Goal: Task Accomplishment & Management: Use online tool/utility

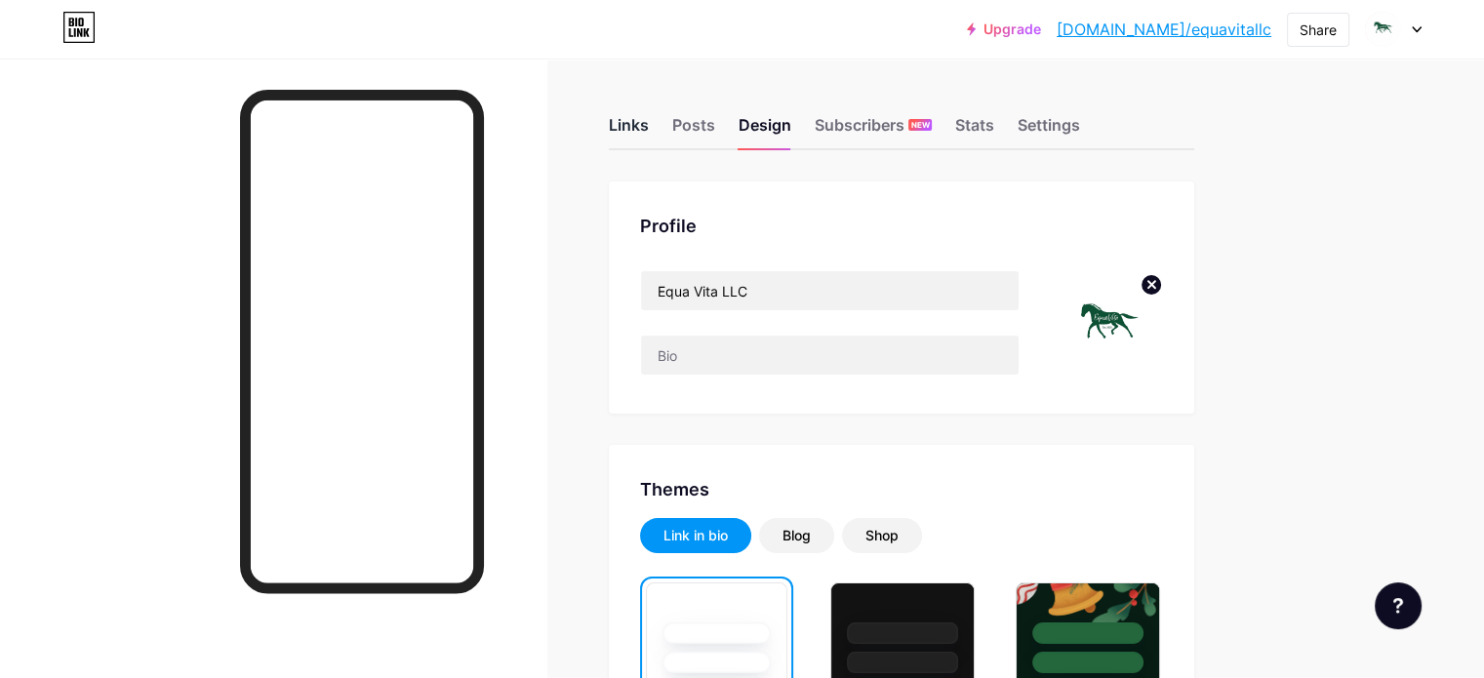
click at [649, 128] on div "Links" at bounding box center [629, 130] width 40 height 35
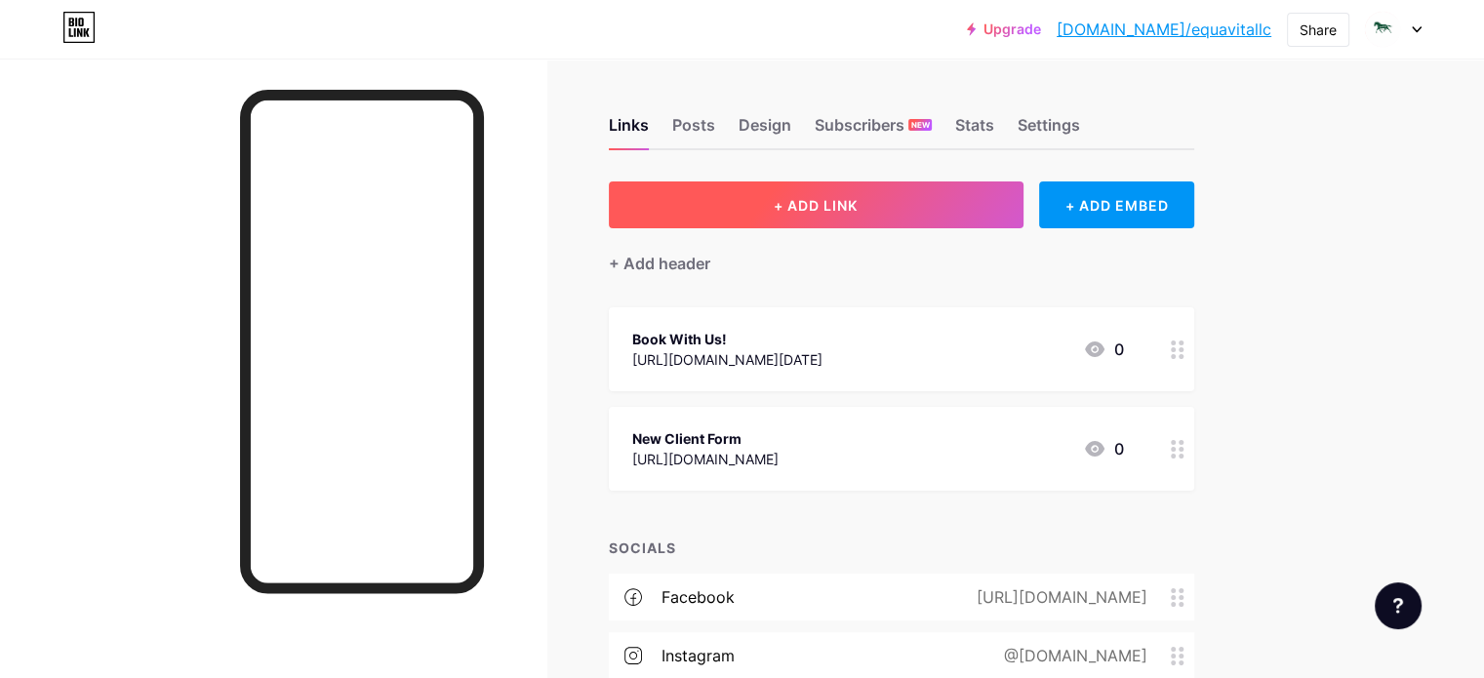
click at [847, 207] on button "+ ADD LINK" at bounding box center [816, 204] width 415 height 47
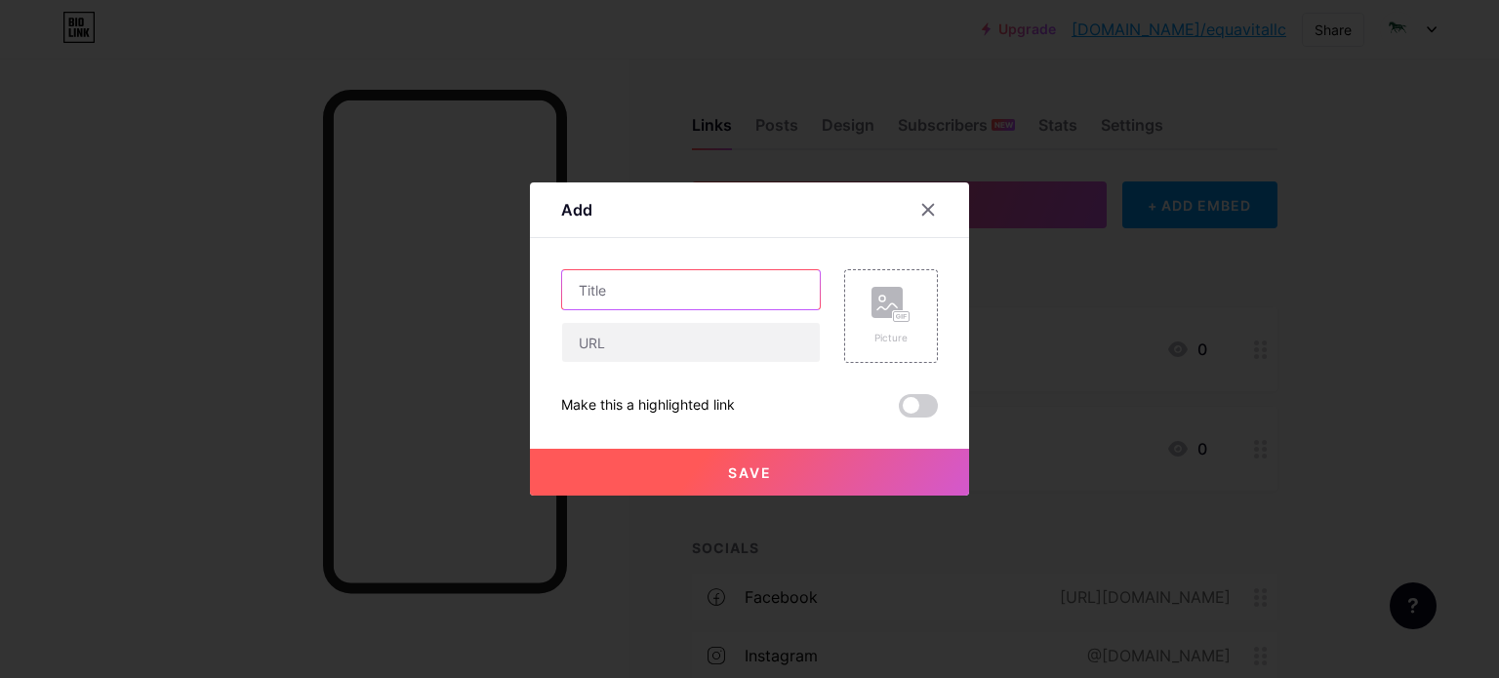
click at [656, 286] on input "text" at bounding box center [691, 289] width 258 height 39
type input "Our Website"
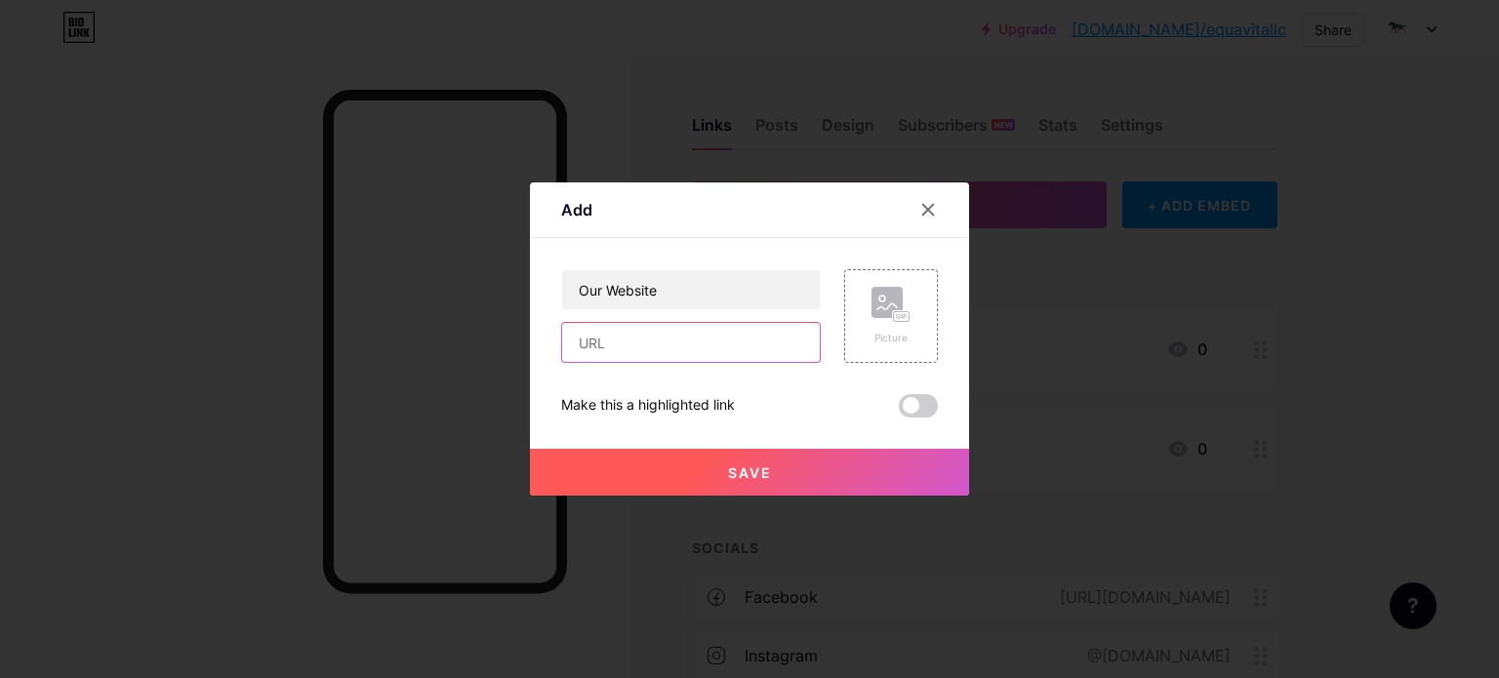
click at [604, 351] on input "text" at bounding box center [691, 342] width 258 height 39
paste input "[URL][DOMAIN_NAME]"
type input "[URL][DOMAIN_NAME]"
click at [692, 480] on button "Save" at bounding box center [749, 472] width 439 height 47
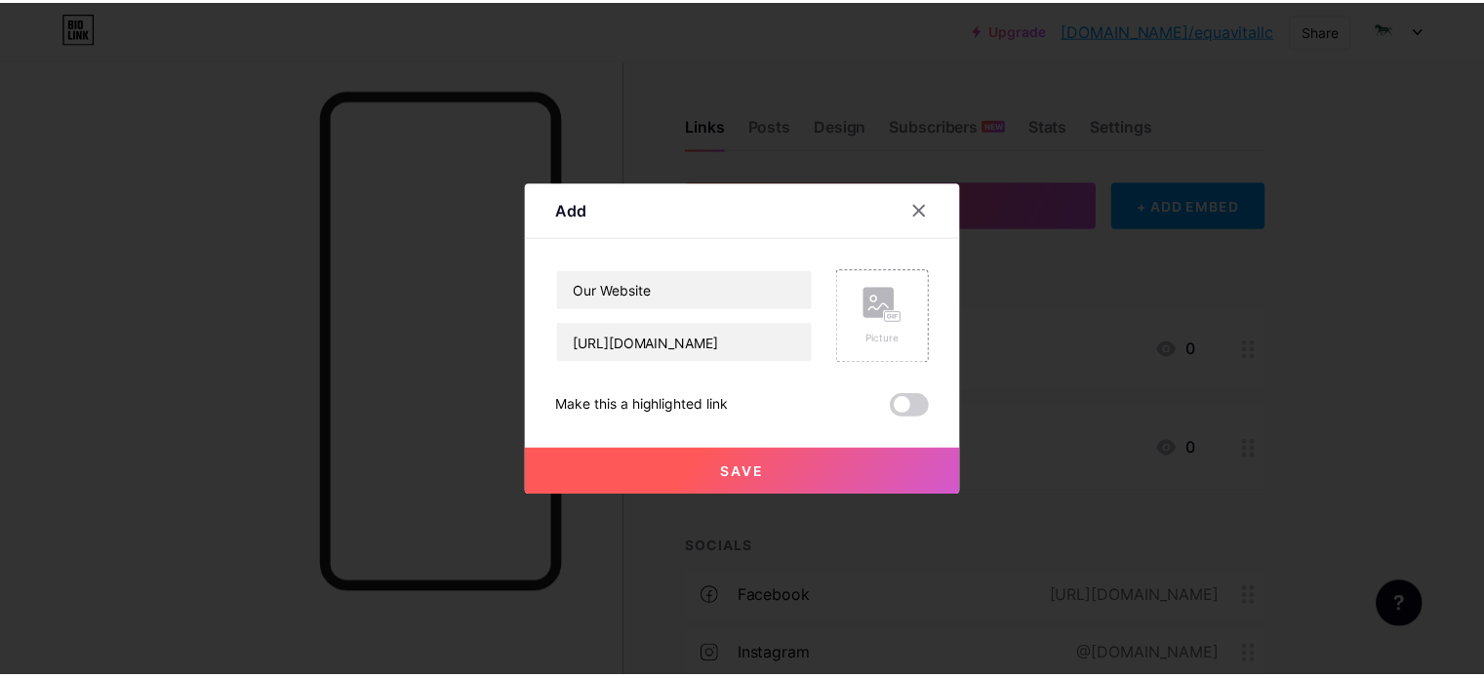
scroll to position [0, 0]
